Goal: Find contact information: Obtain details needed to contact an individual or organization

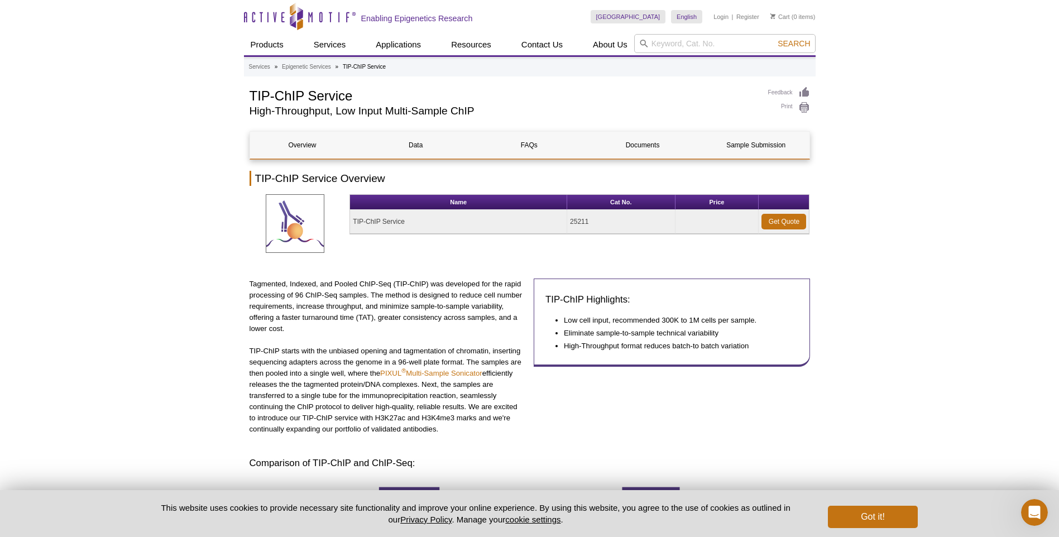
click at [319, 305] on p "Tagmented, Indexed, and Pooled ChIP-Seq (TIP-ChIP) was developed for the rapid …" at bounding box center [388, 307] width 276 height 56
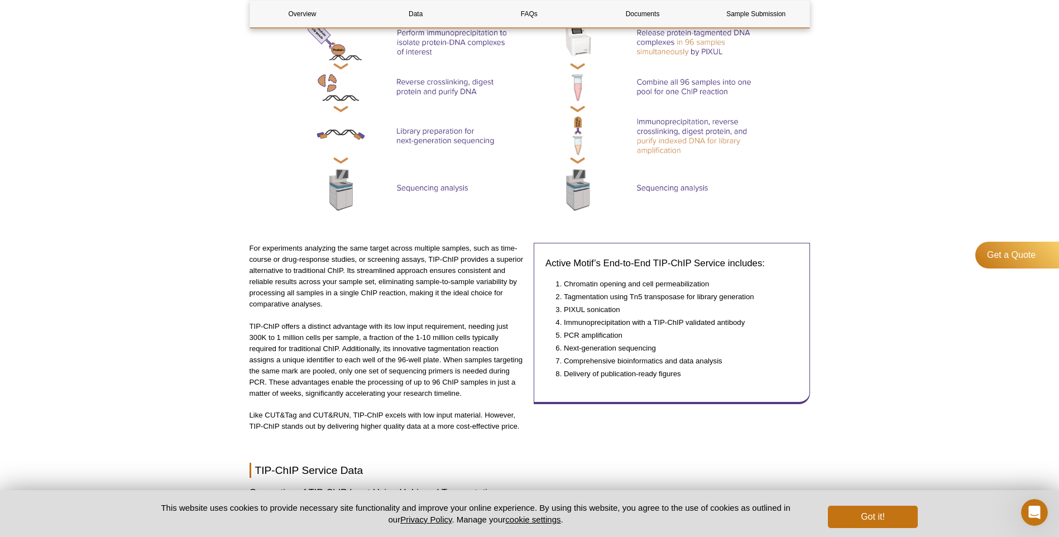
scroll to position [558, 0]
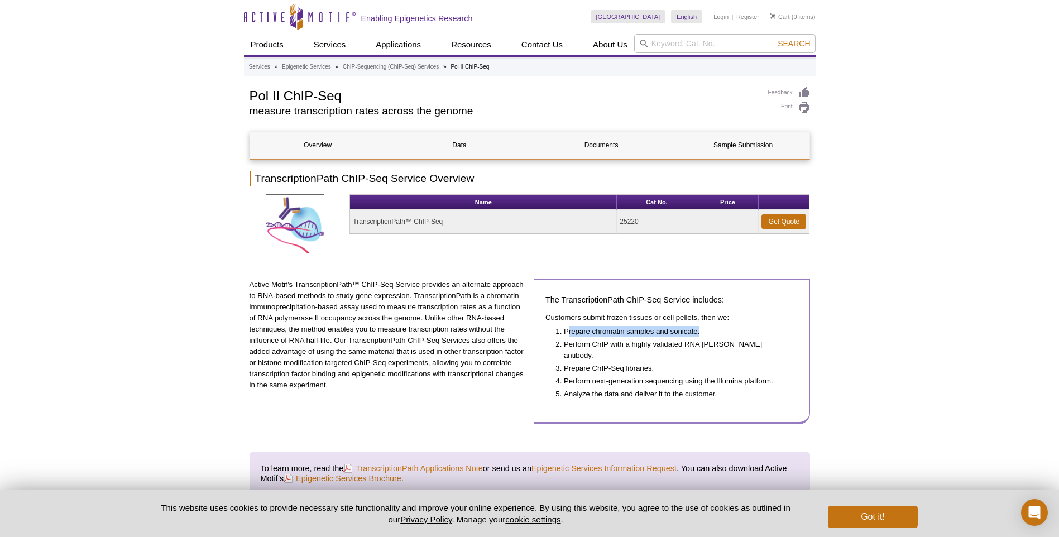
drag, startPoint x: 703, startPoint y: 330, endPoint x: 569, endPoint y: 327, distance: 134.6
click at [569, 327] on li "Prepare chromatin samples and sonicate." at bounding box center [675, 331] width 223 height 11
drag, startPoint x: 569, startPoint y: 327, endPoint x: 689, endPoint y: 344, distance: 121.7
click at [689, 344] on li "Perform ChIP with a highly validated RNA Pol II antibody." at bounding box center [675, 350] width 223 height 22
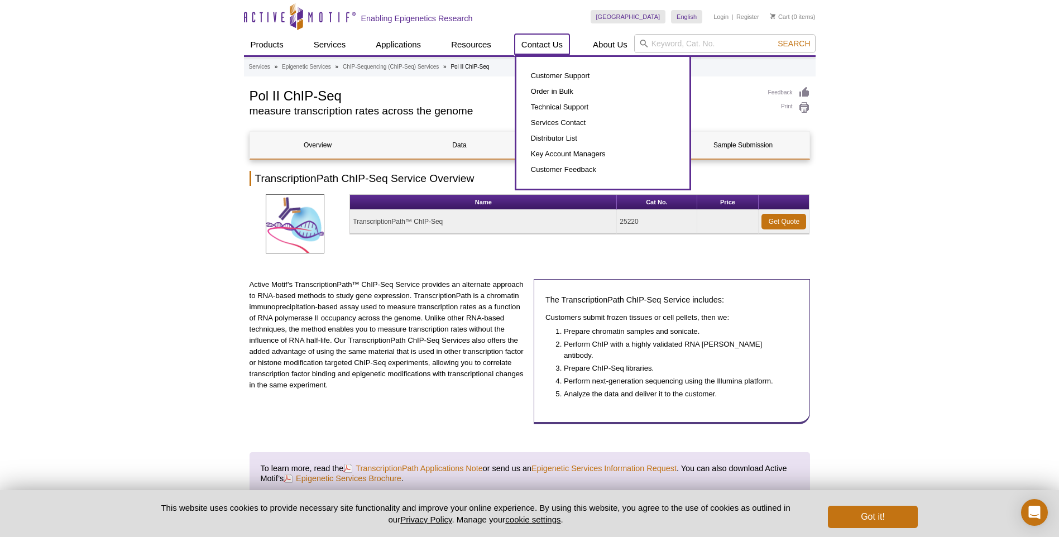
click at [546, 42] on link "Contact Us" at bounding box center [542, 44] width 55 height 21
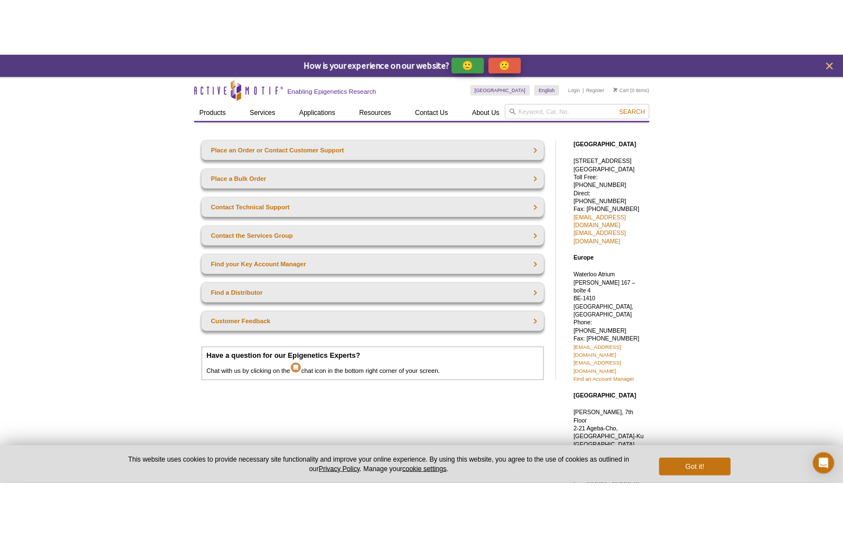
scroll to position [56, 0]
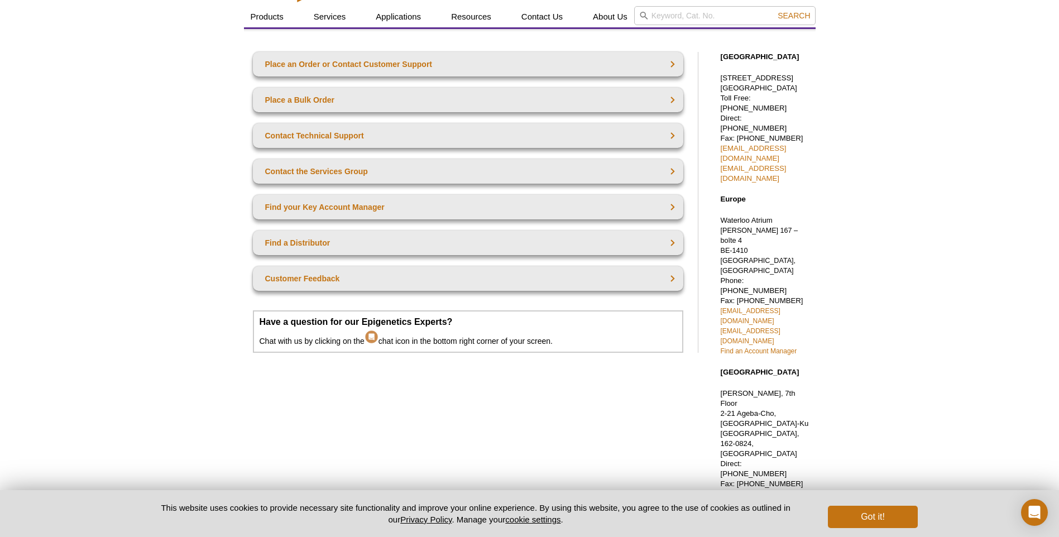
drag, startPoint x: 795, startPoint y: 232, endPoint x: 719, endPoint y: 188, distance: 87.3
click at [719, 188] on div "North America 1914 Palomar Oaks Way, Suite 150 Carlsbad, CA 92008 Toll Free: 87…" at bounding box center [762, 352] width 106 height 622
drag, startPoint x: 719, startPoint y: 188, endPoint x: 867, endPoint y: 209, distance: 149.0
click at [867, 209] on div "Active Motif Logo Enabling Epigenetics Research 0 Search Skip to content Active…" at bounding box center [529, 378] width 1059 height 813
drag, startPoint x: 722, startPoint y: 188, endPoint x: 805, endPoint y: 232, distance: 94.1
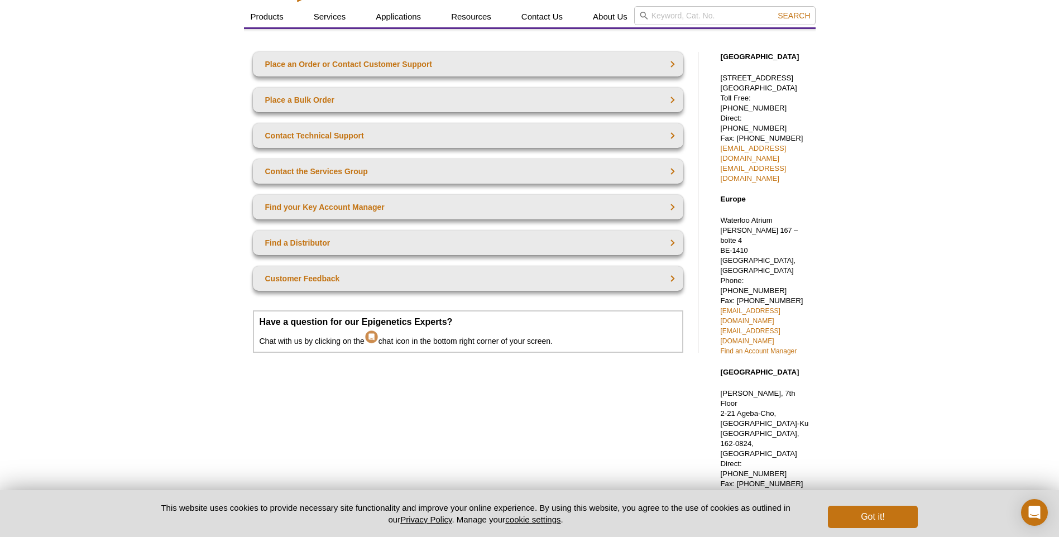
click at [805, 232] on p "Waterloo Atrium Drève Richelle 167 – boîte 4 BE-1410 Waterloo, Belgium Phone: +…" at bounding box center [765, 285] width 89 height 141
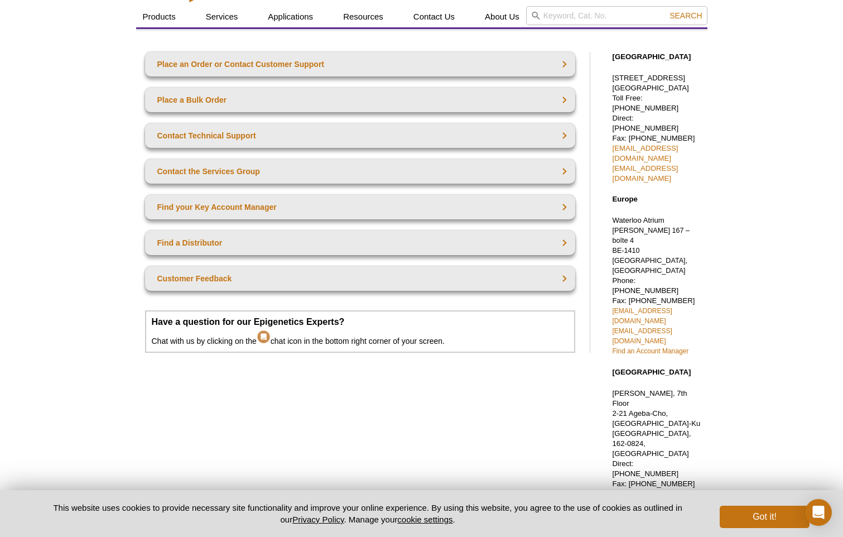
click at [725, 209] on div "Active Motif Logo Enabling Epigenetics Research 0 Search Skip to content Active…" at bounding box center [421, 378] width 843 height 813
drag, startPoint x: 669, startPoint y: 209, endPoint x: 645, endPoint y: 207, distance: 24.1
click at [645, 227] on span "Drève Richelle 167 – boîte 4 BE-1410 Waterloo, Belgium" at bounding box center [652, 251] width 78 height 48
copy span "Waterloo"
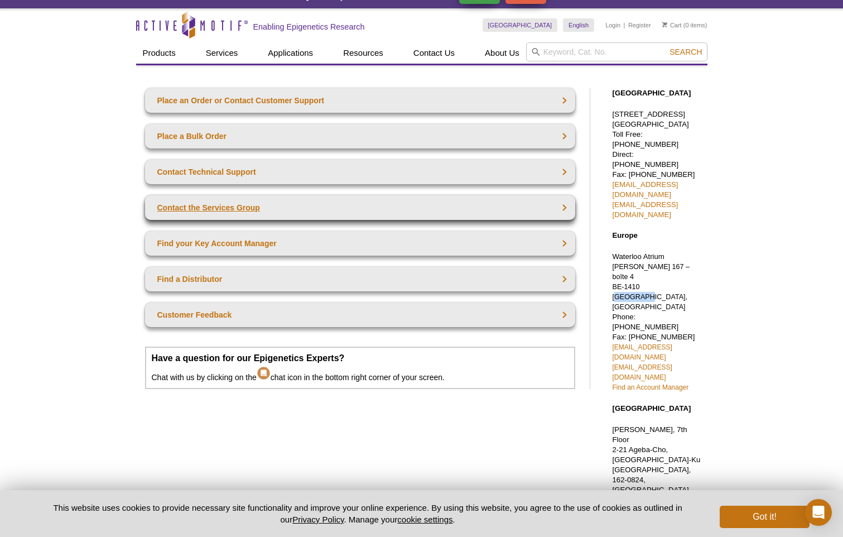
scroll to position [0, 0]
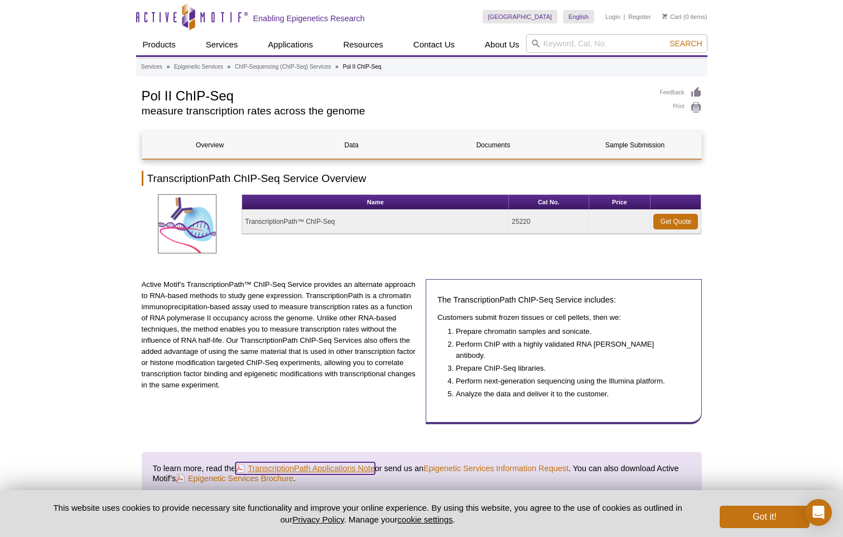
click at [325, 462] on link "TranscriptionPath Applications Note" at bounding box center [305, 468] width 139 height 12
